Goal: Task Accomplishment & Management: Complete application form

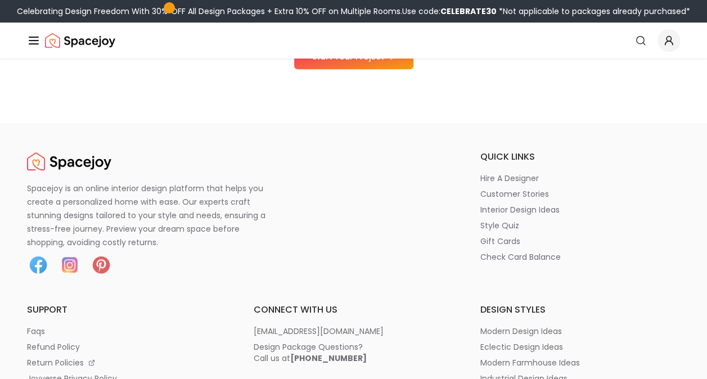
scroll to position [2124, 0]
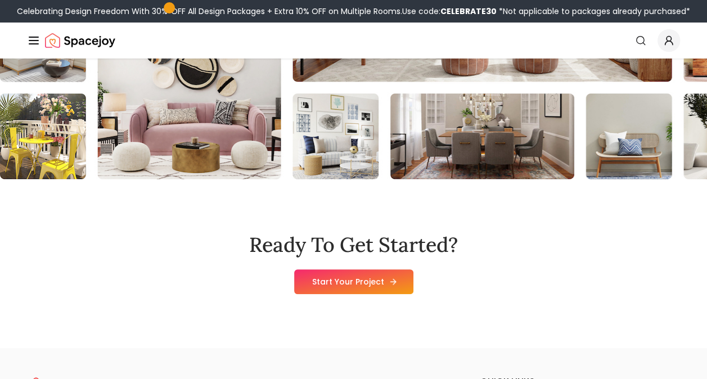
click at [380, 269] on link "Start Your Project" at bounding box center [353, 281] width 119 height 25
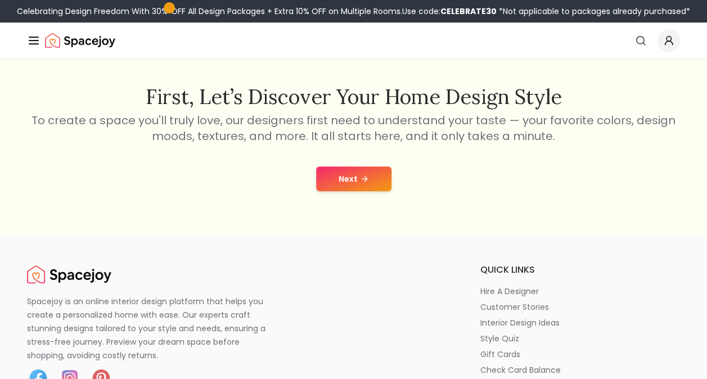
scroll to position [169, 0]
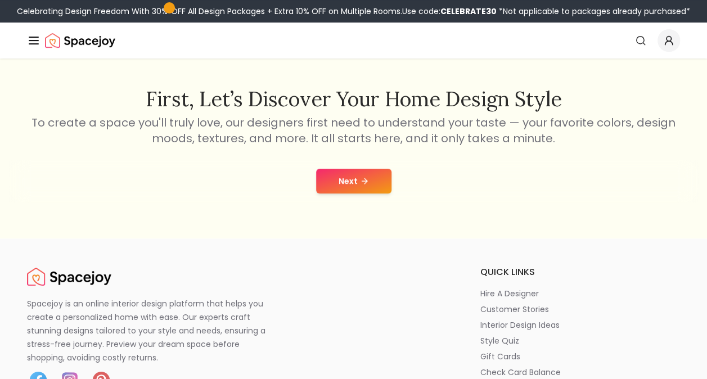
click at [352, 162] on div "Next" at bounding box center [353, 181] width 689 height 43
click at [353, 168] on div "Next" at bounding box center [353, 181] width 689 height 43
click at [351, 180] on button "Next" at bounding box center [353, 181] width 75 height 25
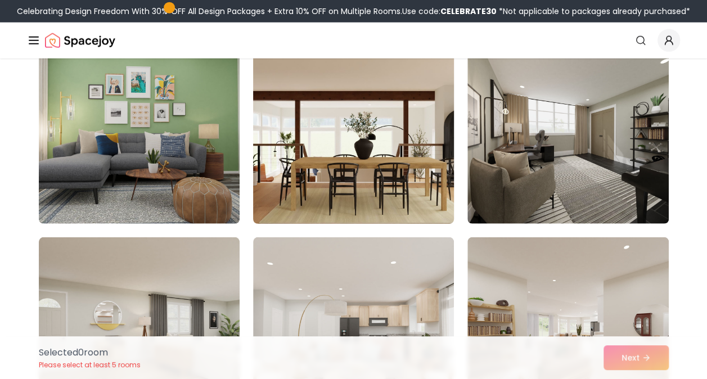
scroll to position [1463, 0]
